Goal: Use online tool/utility: Utilize a website feature to perform a specific function

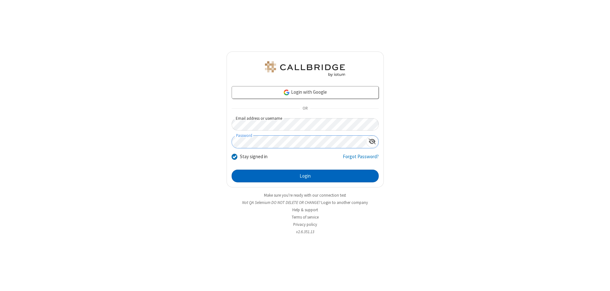
click at [305, 176] on button "Login" at bounding box center [305, 176] width 147 height 13
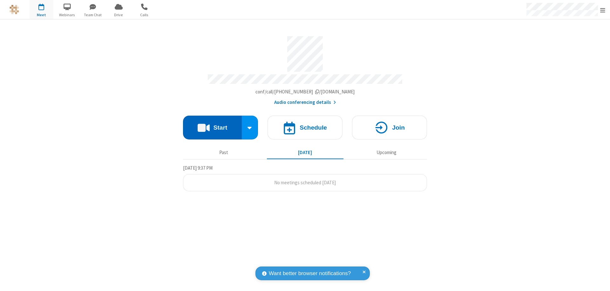
click at [212, 125] on button "Start" at bounding box center [212, 128] width 59 height 24
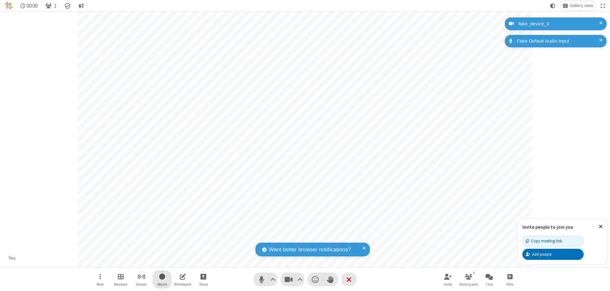
click at [162, 279] on span "Start recording" at bounding box center [162, 277] width 6 height 8
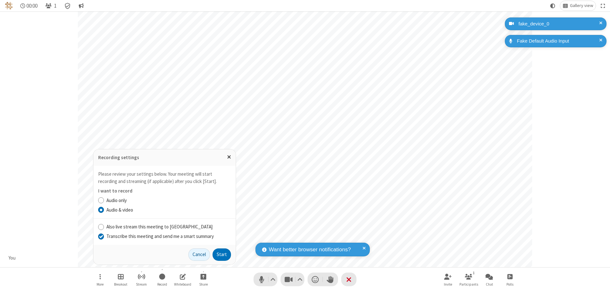
click at [101, 236] on input "Transcribe this meeting and send me a smart summary" at bounding box center [101, 236] width 6 height 7
click at [222, 254] on button "Start" at bounding box center [222, 254] width 18 height 13
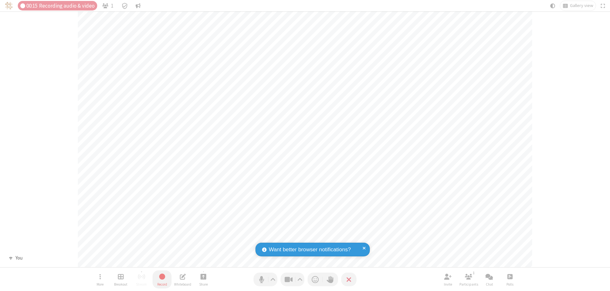
click at [162, 279] on span "Stop recording" at bounding box center [161, 277] width 7 height 8
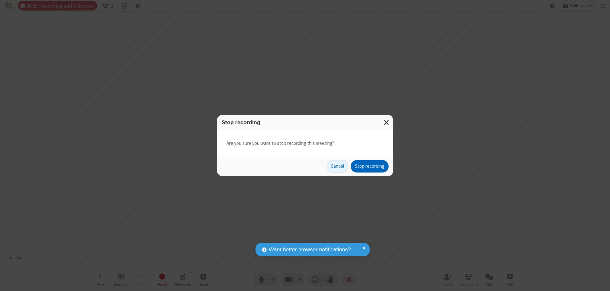
click at [369, 166] on button "Stop recording" at bounding box center [370, 166] width 38 height 13
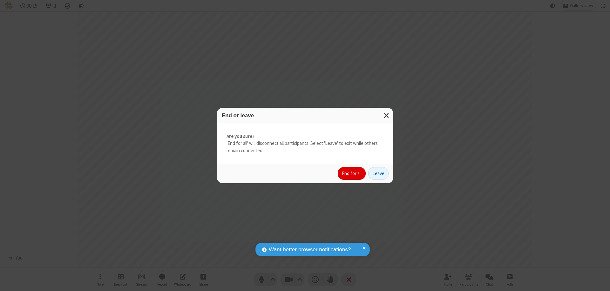
click at [352, 173] on button "End for all" at bounding box center [352, 173] width 28 height 13
